Goal: Find contact information: Find contact information

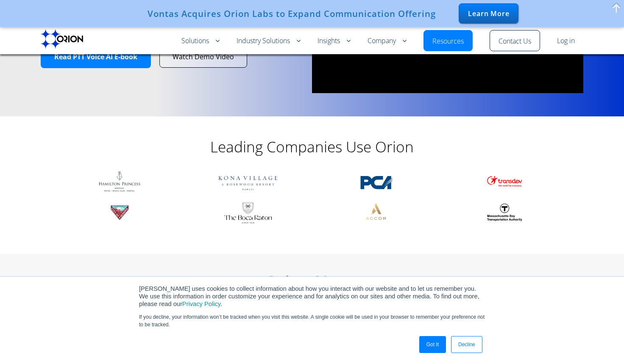
scroll to position [127, 0]
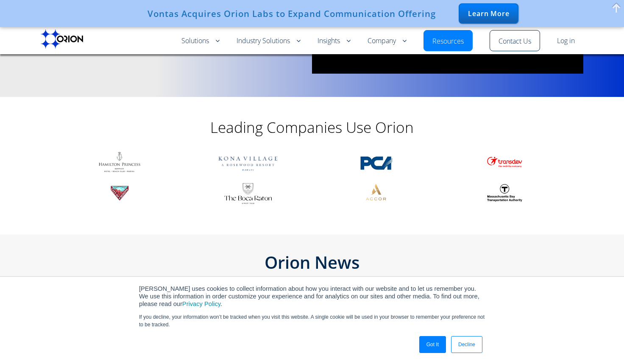
click at [423, 340] on link "Got It" at bounding box center [432, 344] width 27 height 17
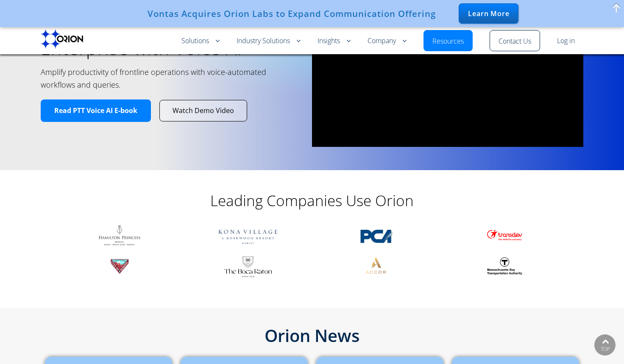
scroll to position [0, 0]
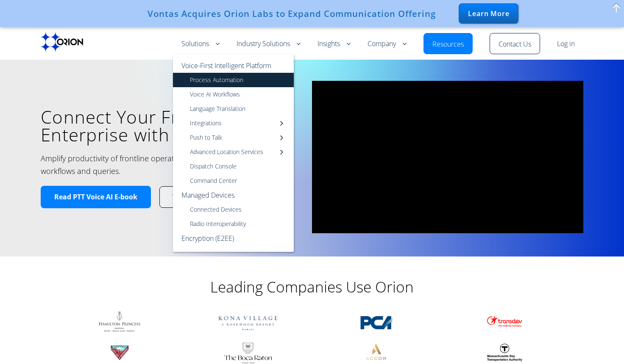
click at [222, 81] on link "Process Automation" at bounding box center [233, 80] width 121 height 14
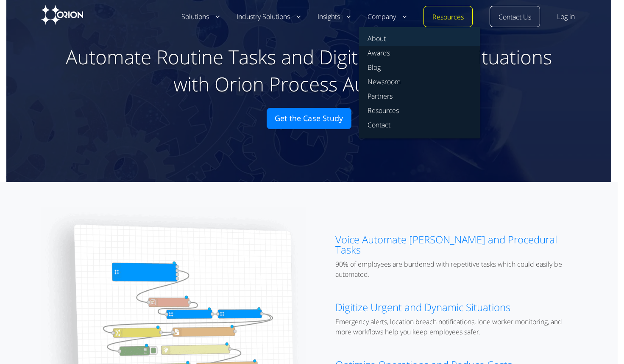
click at [382, 39] on link "About" at bounding box center [419, 36] width 121 height 19
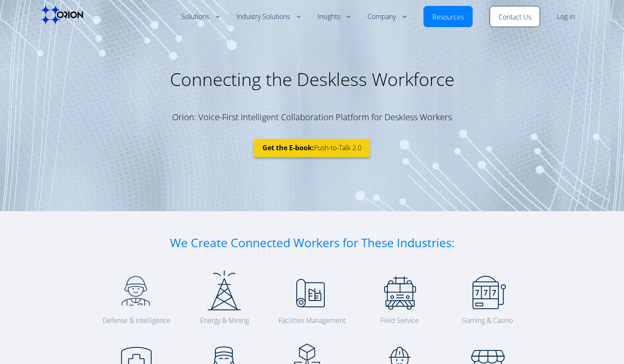
click at [515, 15] on link "Contact Us" at bounding box center [514, 17] width 33 height 10
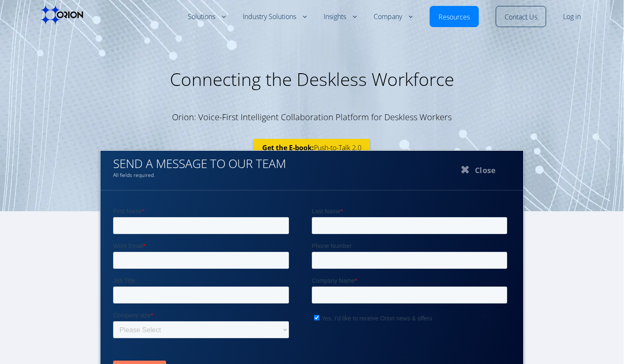
click at [478, 167] on button "Close" at bounding box center [476, 169] width 85 height 21
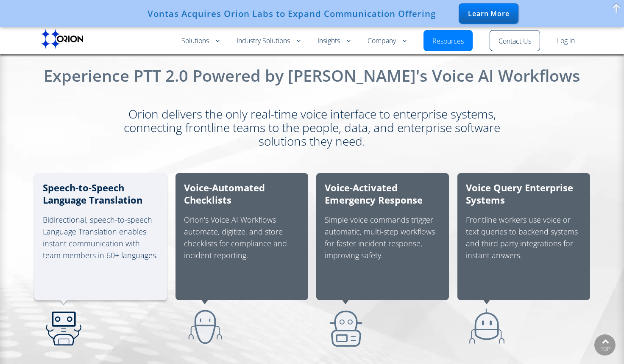
scroll to position [508, 0]
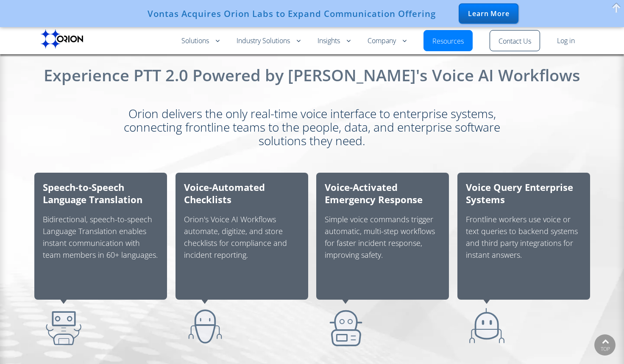
click at [19, 4] on div "Vontas Acquires Orion Labs to Expand Communication Offering Learn More" at bounding box center [312, 13] width 624 height 27
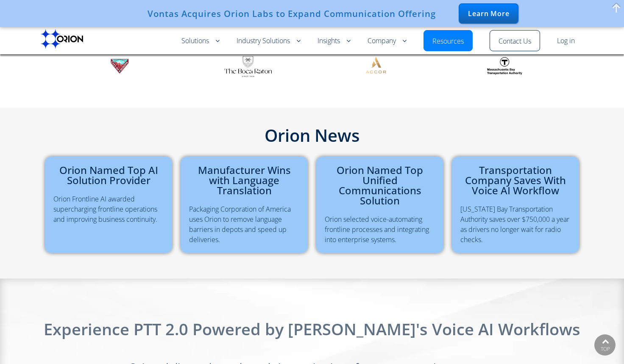
scroll to position [0, 0]
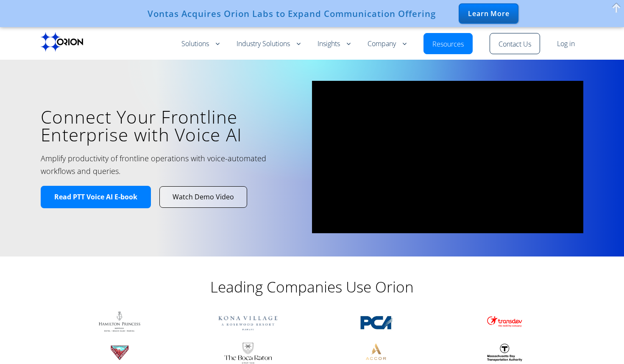
click at [23, 21] on div "Vontas Acquires Orion Labs to Expand Communication Offering Learn More" at bounding box center [312, 13] width 624 height 27
